Goal: Check status: Check status

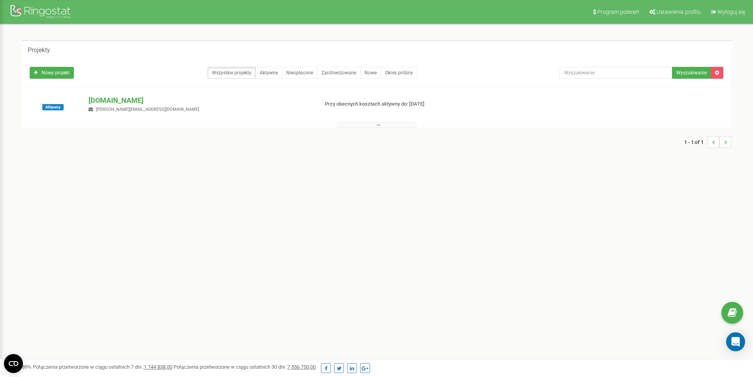
click at [354, 121] on div at bounding box center [376, 123] width 705 height 8
click at [355, 124] on button at bounding box center [376, 125] width 79 height 6
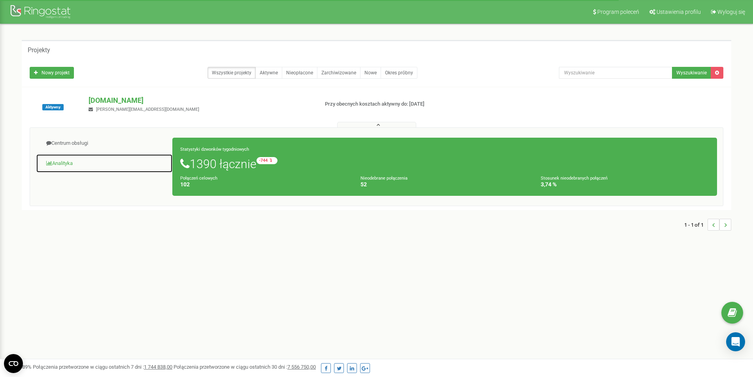
click at [55, 165] on link "Analityka" at bounding box center [104, 163] width 137 height 19
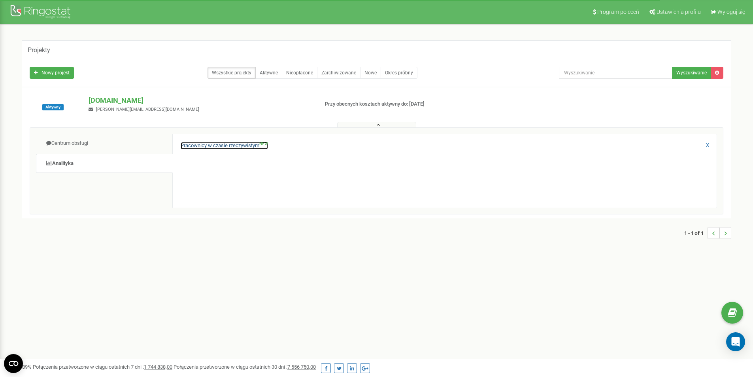
click at [216, 144] on link "Pracownicy w czasie rzeczywistym NEW" at bounding box center [224, 146] width 87 height 8
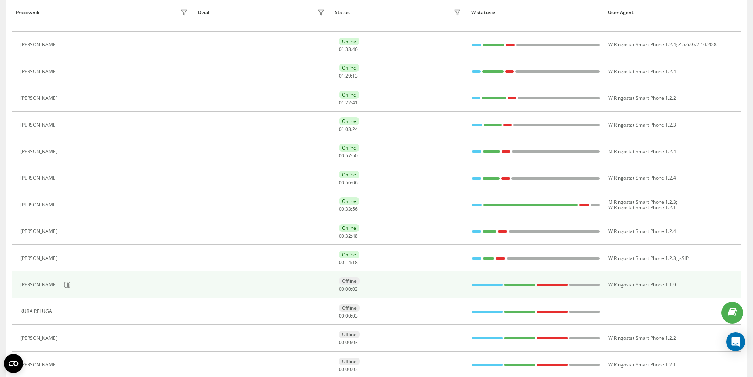
scroll to position [158, 0]
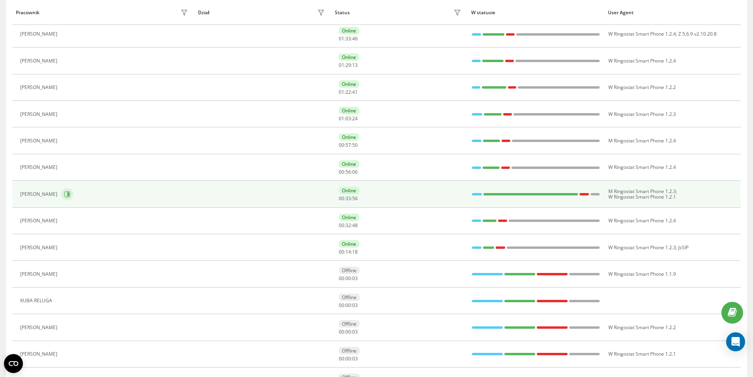
click at [70, 195] on icon at bounding box center [67, 194] width 6 height 6
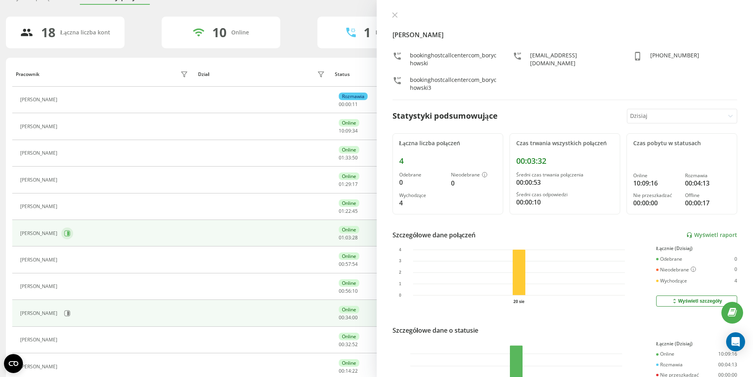
scroll to position [40, 0]
click at [64, 236] on icon at bounding box center [67, 233] width 6 height 6
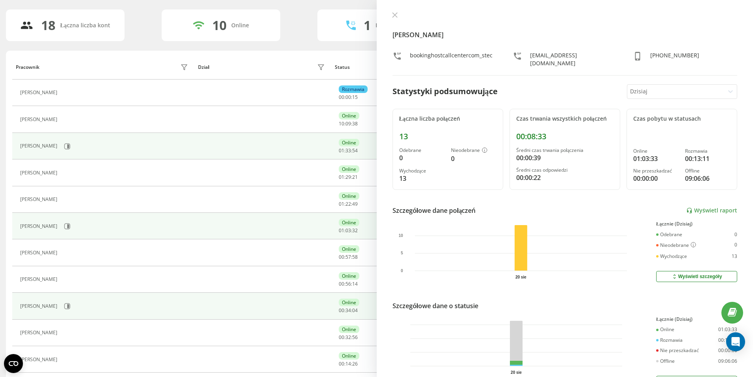
scroll to position [158, 0]
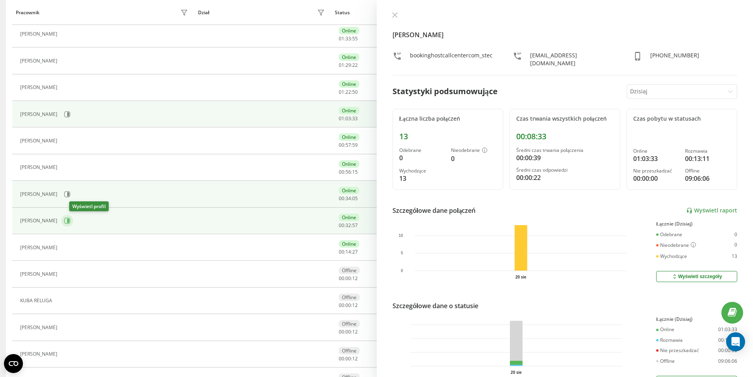
click at [71, 221] on button at bounding box center [67, 221] width 12 height 12
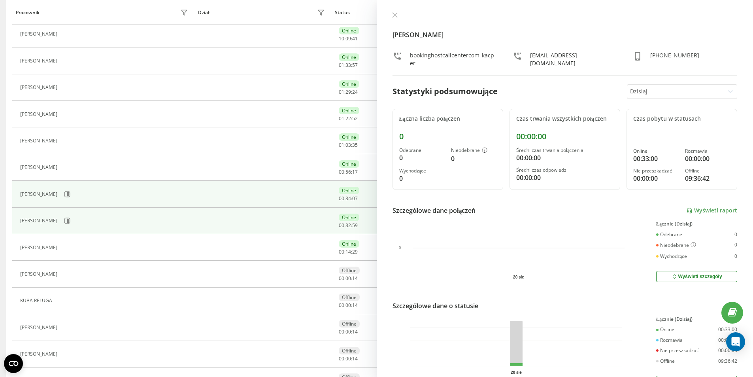
scroll to position [25, 0]
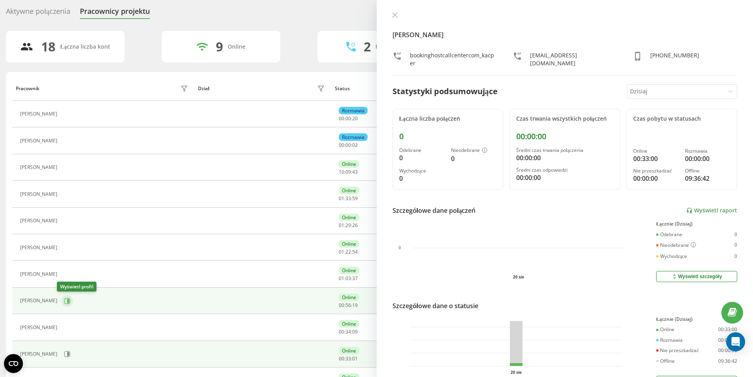
click at [64, 298] on icon at bounding box center [67, 301] width 6 height 6
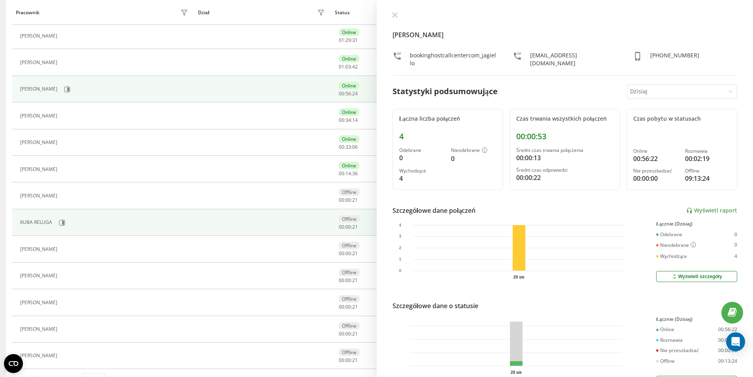
scroll to position [237, 0]
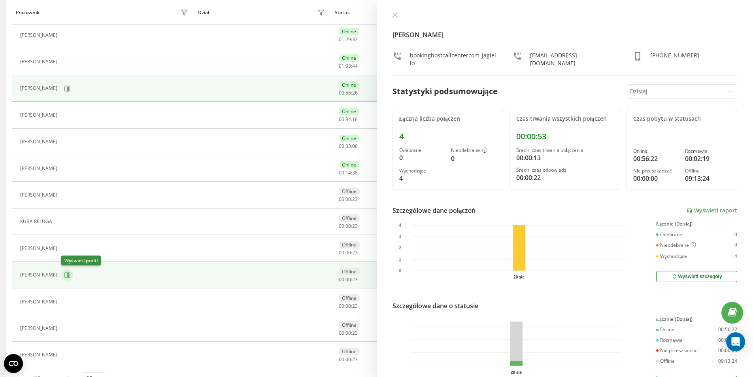
click at [68, 277] on icon at bounding box center [67, 274] width 6 height 6
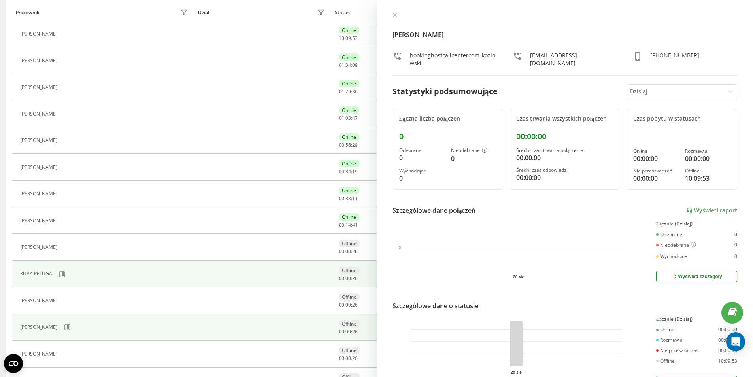
scroll to position [179, 0]
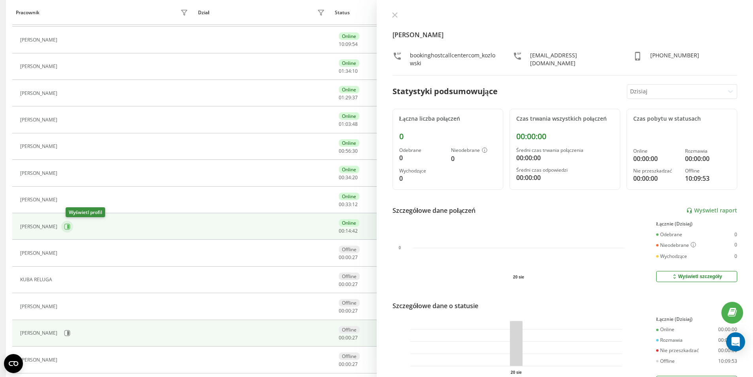
click at [70, 226] on icon at bounding box center [67, 226] width 6 height 6
